Goal: Information Seeking & Learning: Find specific fact

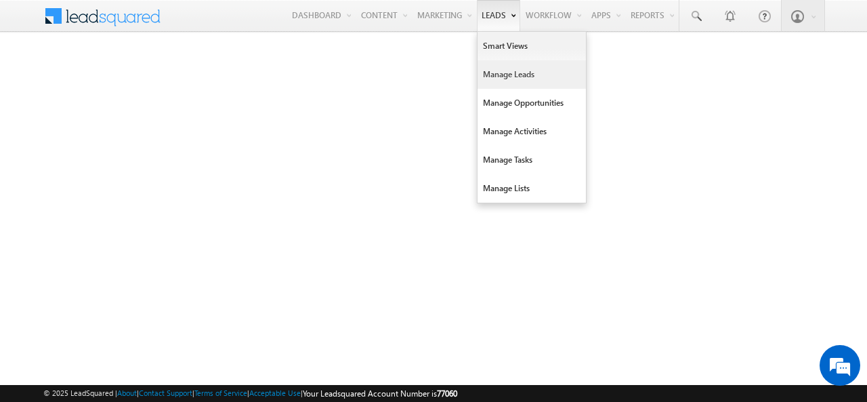
click at [497, 73] on link "Manage Leads" at bounding box center [532, 74] width 108 height 28
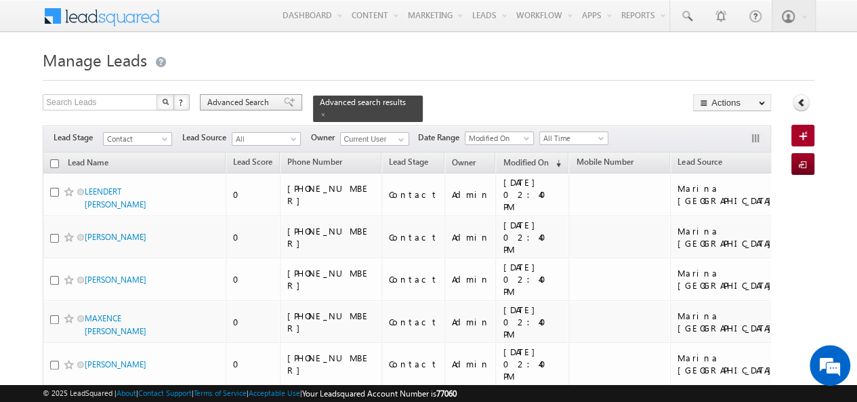
click at [216, 98] on span "Advanced Search" at bounding box center [240, 102] width 66 height 12
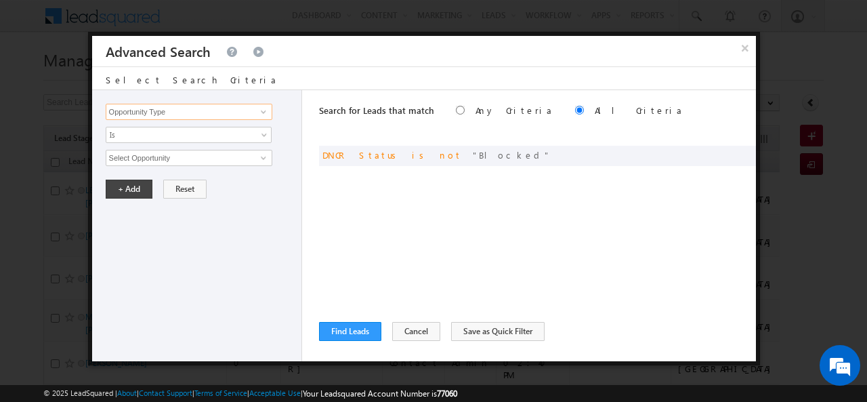
click at [153, 104] on input "Opportunity Type" at bounding box center [189, 112] width 167 height 16
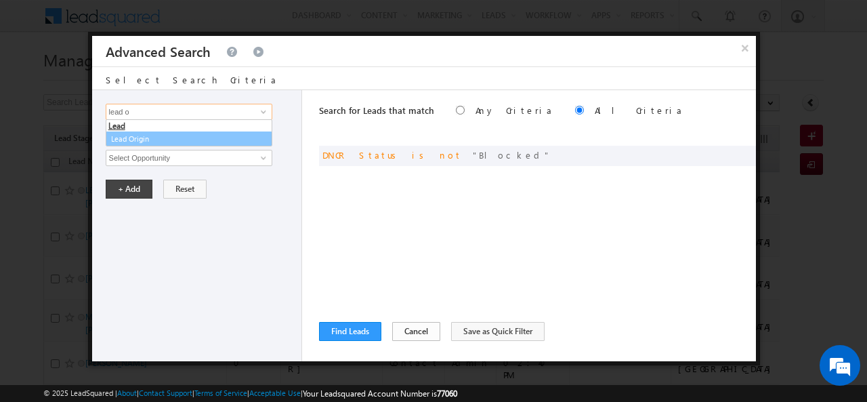
type input "lead o"
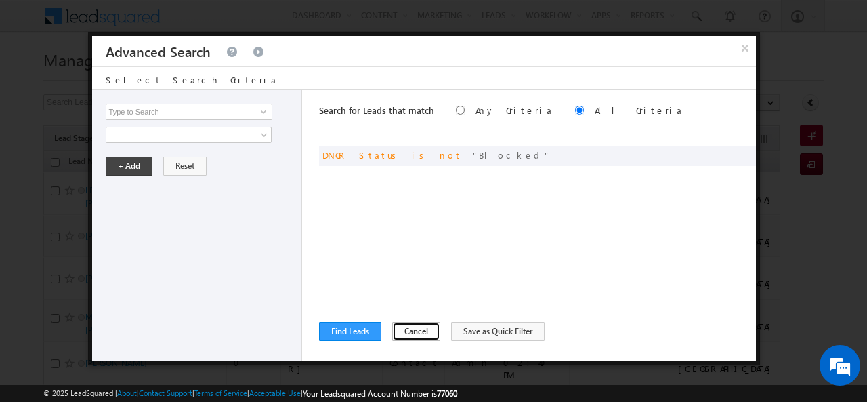
click at [411, 329] on button "Cancel" at bounding box center [416, 331] width 48 height 19
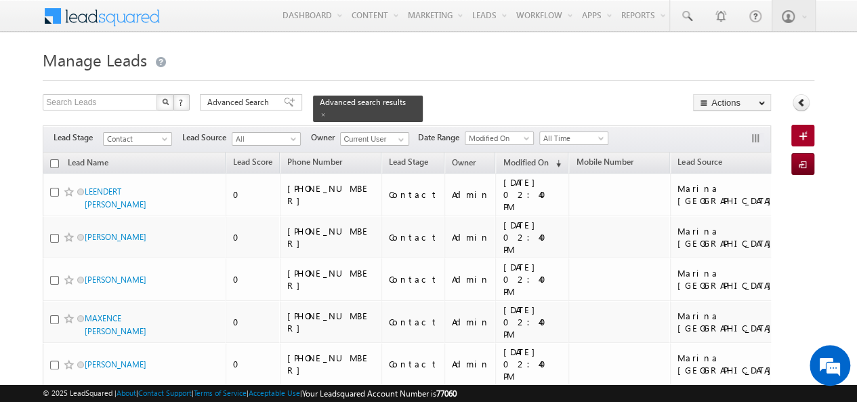
click at [271, 96] on span "Advanced Search" at bounding box center [240, 102] width 66 height 12
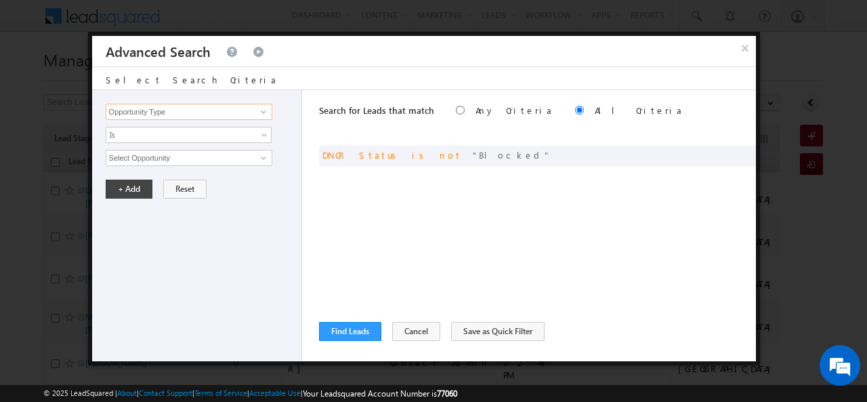
click at [210, 113] on input "Opportunity Type" at bounding box center [189, 112] width 167 height 16
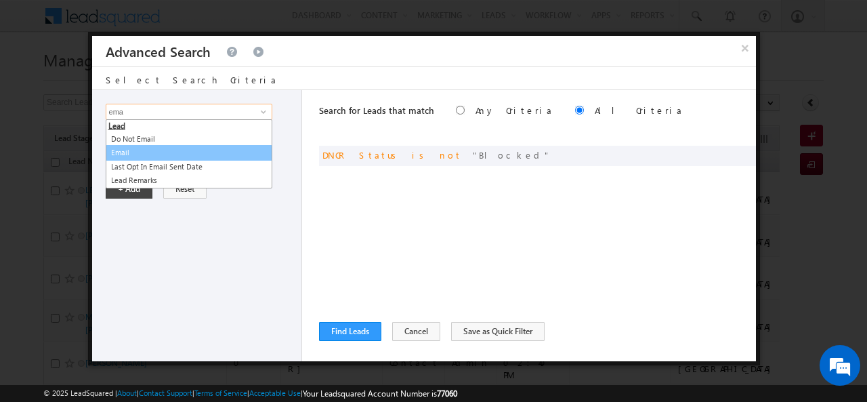
click at [146, 148] on link "Email" at bounding box center [189, 153] width 167 height 16
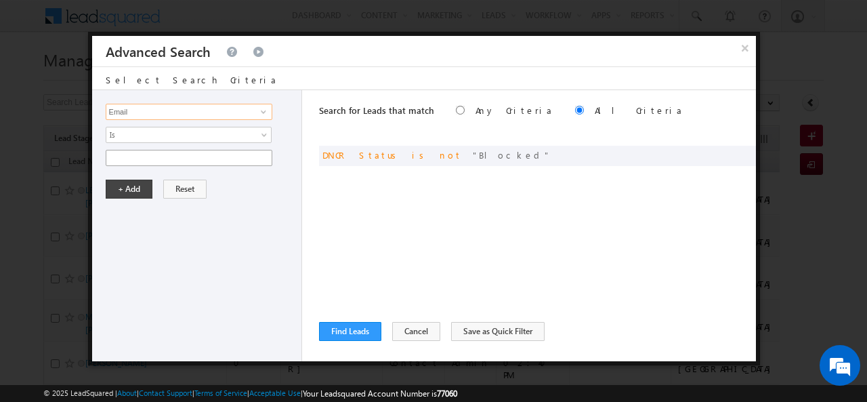
type input "Email"
click at [144, 155] on input "text" at bounding box center [189, 158] width 167 height 16
paste input "r"
drag, startPoint x: 173, startPoint y: 159, endPoint x: 0, endPoint y: 154, distance: 172.9
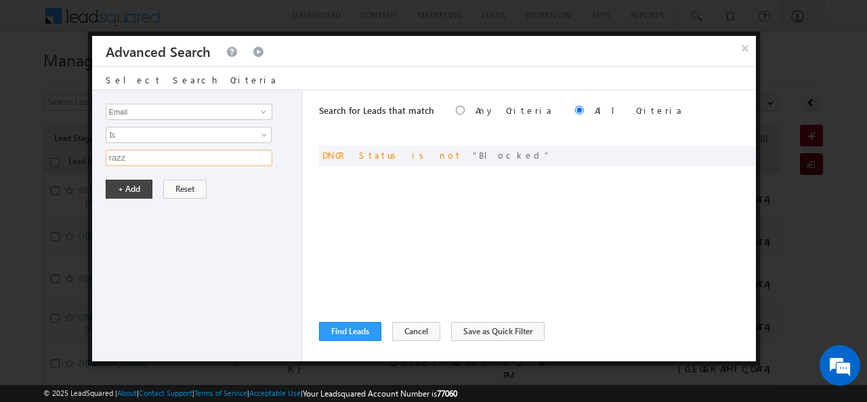
paste input "shaik.razak@indglobal.ae"
type input "shaik.razak@indglobal.ae"
click at [130, 192] on button "+ Add" at bounding box center [129, 189] width 47 height 19
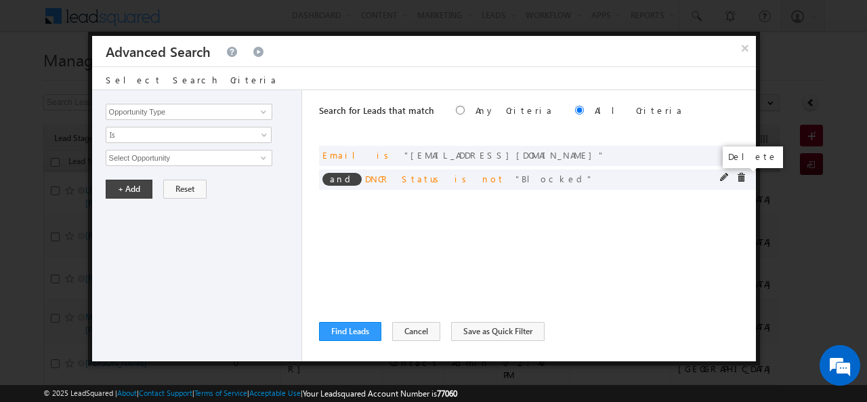
click at [740, 178] on span at bounding box center [741, 177] width 9 height 9
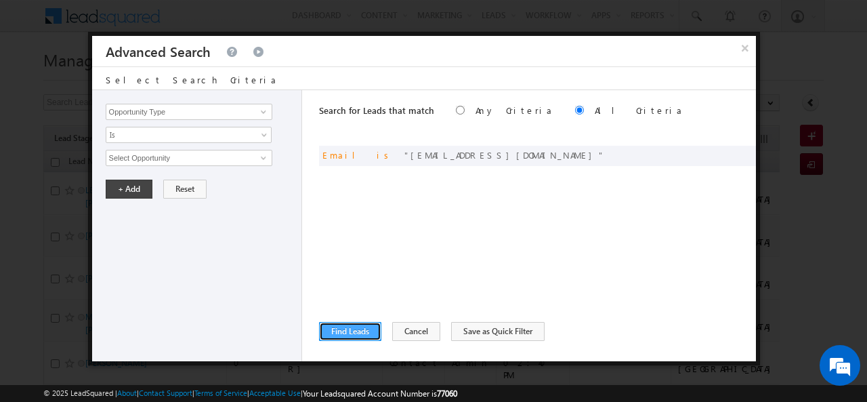
click at [332, 339] on button "Find Leads" at bounding box center [350, 331] width 62 height 19
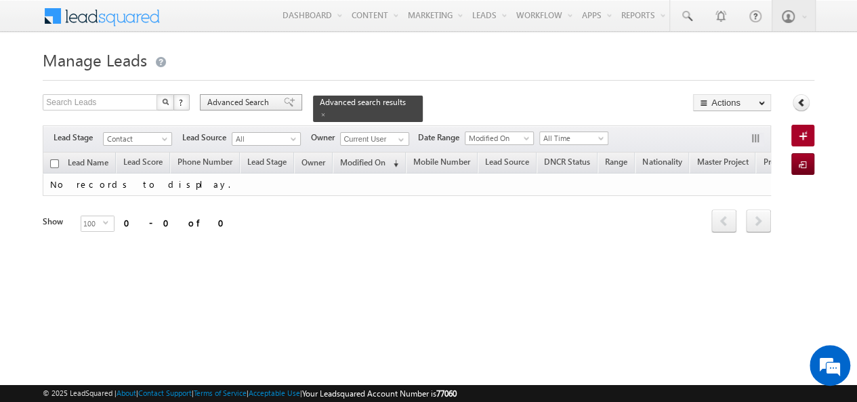
click at [260, 98] on span "Advanced Search" at bounding box center [240, 102] width 66 height 12
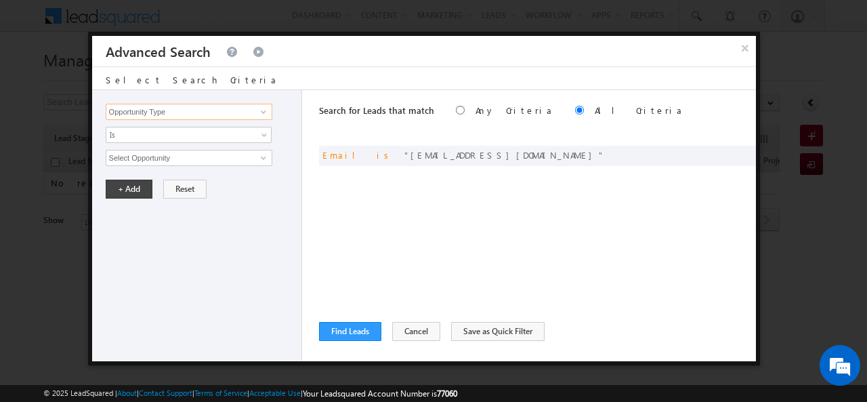
click at [201, 109] on input "Opportunity Type" at bounding box center [189, 112] width 167 height 16
click at [188, 129] on link "Lead Activity" at bounding box center [189, 127] width 167 height 16
type input "Lead Activity"
click at [163, 153] on input "Select Activity" at bounding box center [189, 158] width 167 height 16
click at [204, 151] on input "Select Activity" at bounding box center [189, 158] width 167 height 16
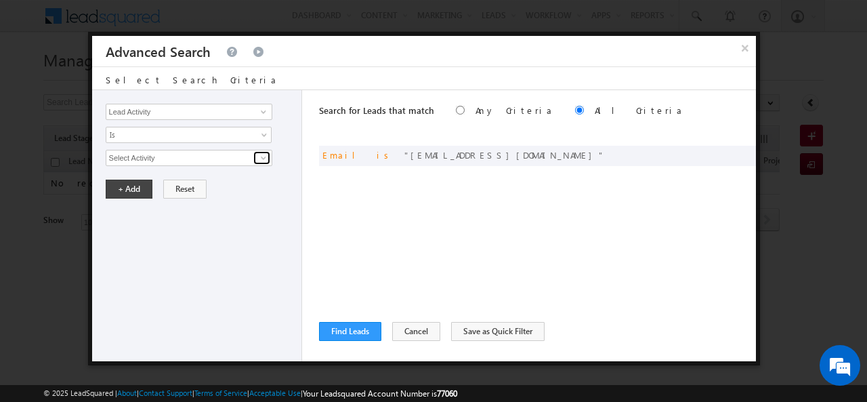
click at [268, 155] on span at bounding box center [263, 157] width 11 height 11
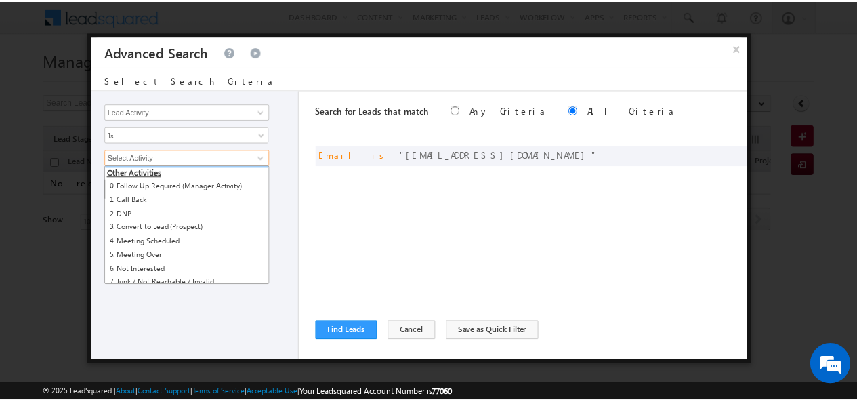
scroll to position [611, 0]
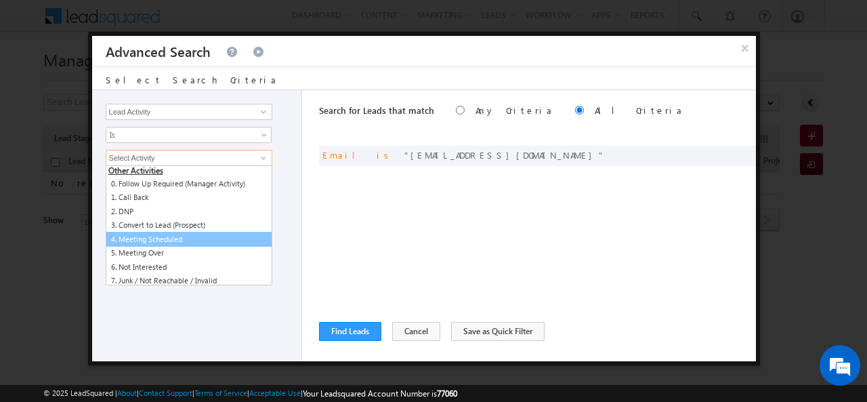
click at [156, 236] on link "4. Meeting Scheduled" at bounding box center [189, 240] width 167 height 16
type input "4. Meeting Scheduled"
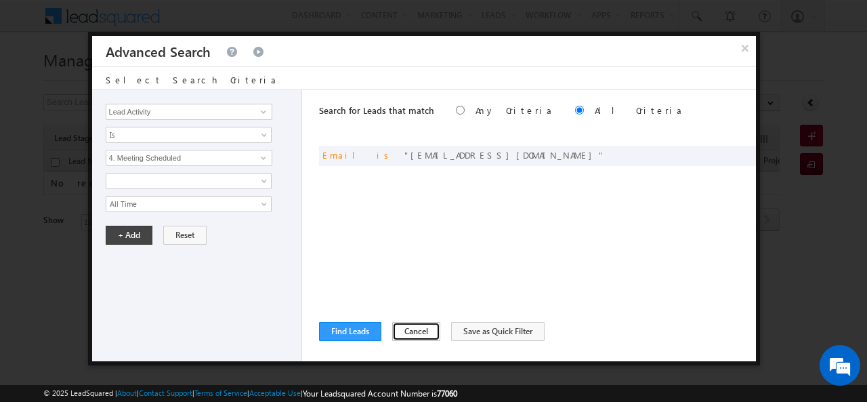
click at [407, 328] on button "Cancel" at bounding box center [416, 331] width 48 height 19
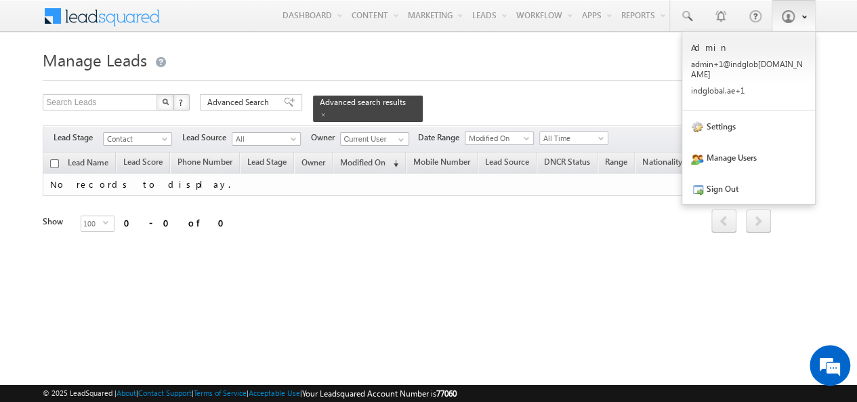
click at [796, 20] on link at bounding box center [794, 15] width 44 height 31
click at [729, 182] on link "Sign Out" at bounding box center [748, 188] width 133 height 31
